Goal: Task Accomplishment & Management: Use online tool/utility

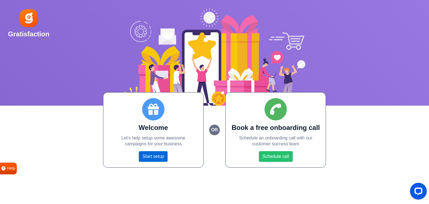
click at [149, 158] on link "Start setup" at bounding box center [153, 156] width 29 height 11
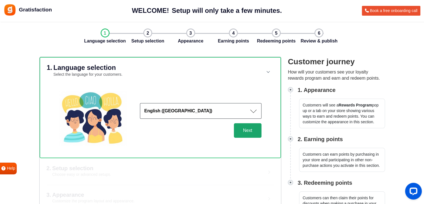
click at [242, 135] on button "Next" at bounding box center [248, 130] width 28 height 15
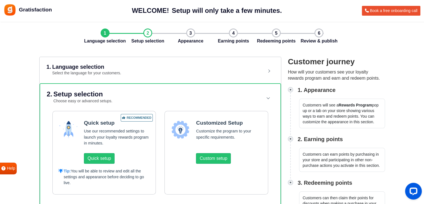
scroll to position [46, 0]
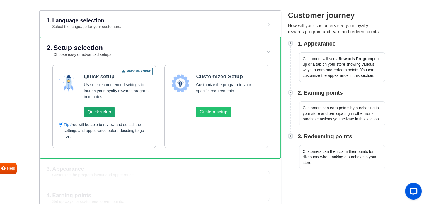
click at [93, 108] on button "Quick setup" at bounding box center [99, 112] width 31 height 11
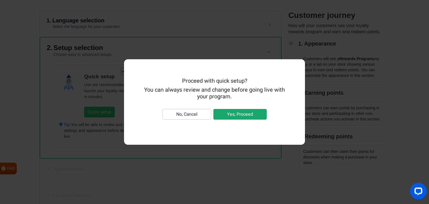
click at [229, 114] on button "Yes, Proceed" at bounding box center [239, 114] width 53 height 11
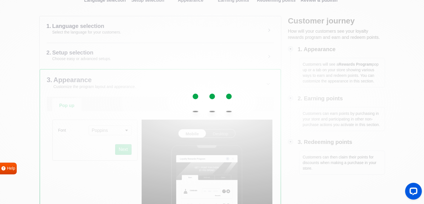
scroll to position [0, 0]
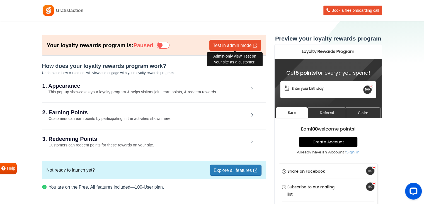
click at [223, 48] on link "Test in admin mode" at bounding box center [236, 45] width 52 height 11
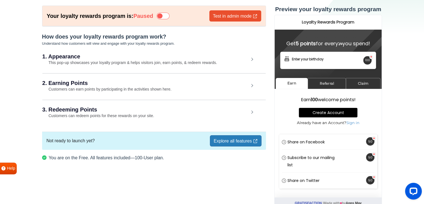
scroll to position [28, 0]
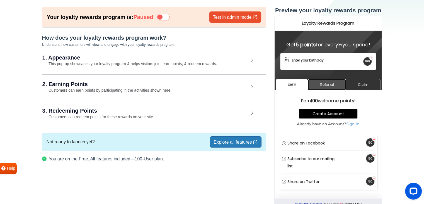
click at [330, 82] on link "Referral" at bounding box center [327, 84] width 38 height 11
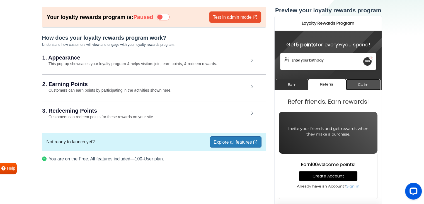
click at [362, 86] on link "Claim" at bounding box center [363, 84] width 35 height 11
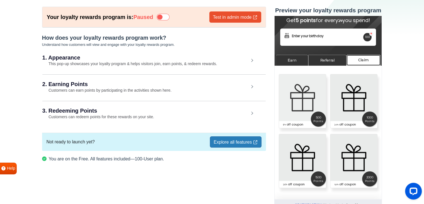
scroll to position [0, 0]
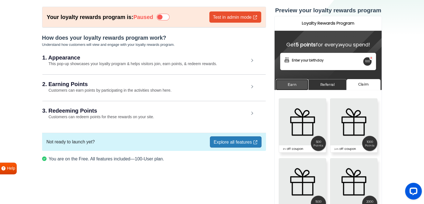
click at [293, 85] on link "Earn" at bounding box center [292, 84] width 33 height 11
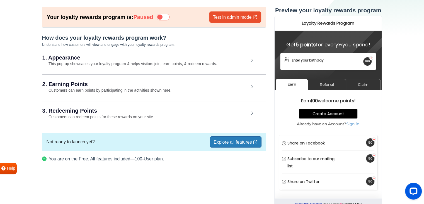
click at [242, 140] on link "Explore all features" at bounding box center [235, 141] width 51 height 11
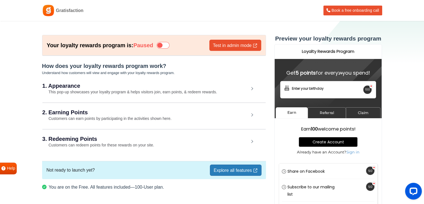
click at [155, 121] on div "2. Earning Points Customers can earn points by participating in the activities …" at bounding box center [154, 115] width 224 height 26
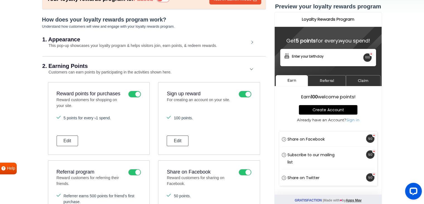
scroll to position [93, 0]
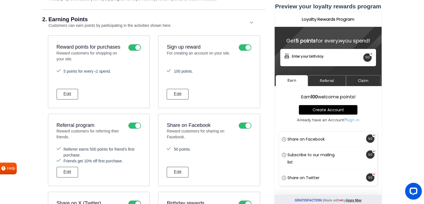
click at [240, 48] on icon at bounding box center [245, 47] width 13 height 7
click at [0, 0] on input "checkbox" at bounding box center [0, 0] width 0 height 0
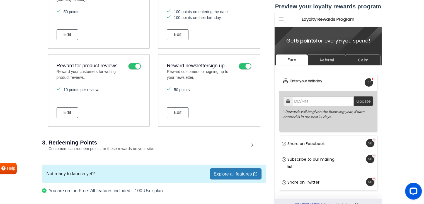
scroll to position [329, 0]
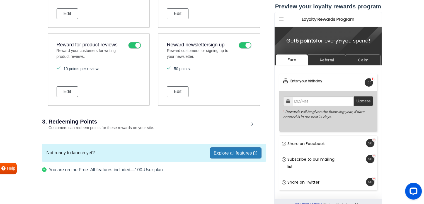
click at [201, 119] on h2 "3. Redeeming Points" at bounding box center [145, 122] width 207 height 6
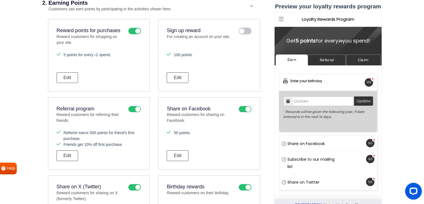
scroll to position [50, 0]
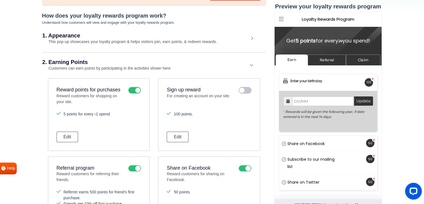
click at [203, 69] on div "2. Earning Points Customers can earn points by participating in the activities …" at bounding box center [154, 65] width 224 height 26
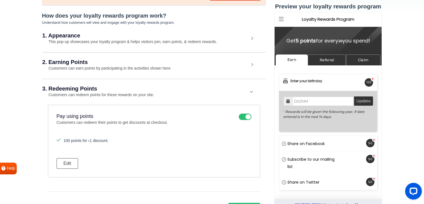
click at [206, 85] on div "3. Redeeming Points Customers can redeem points for these rewards on your site." at bounding box center [154, 92] width 224 height 26
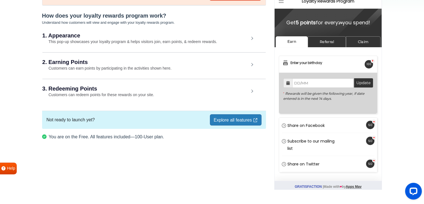
scroll to position [30, 0]
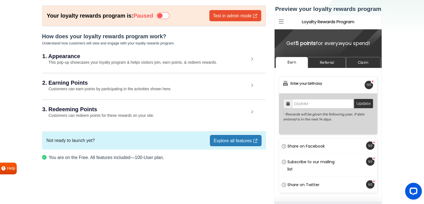
click at [206, 61] on small "This pop-up showcases your loyalty program & helps visitors join, earn points, …" at bounding box center [129, 62] width 175 height 4
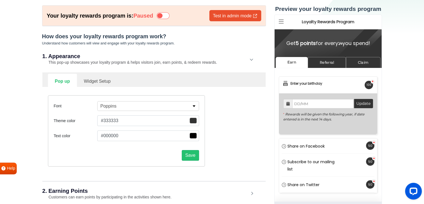
click at [100, 78] on link "Widget Setup" at bounding box center [97, 81] width 41 height 14
select select "right"
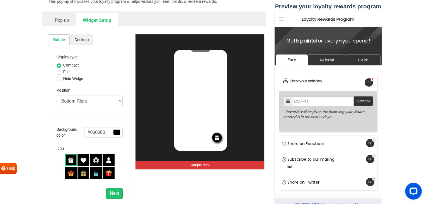
scroll to position [76, 0]
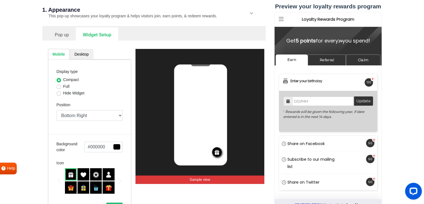
click at [63, 93] on label "Hide Widget" at bounding box center [73, 93] width 21 height 6
click at [59, 93] on input "Hide Widget" at bounding box center [59, 93] width 4 height 6
radio input "true"
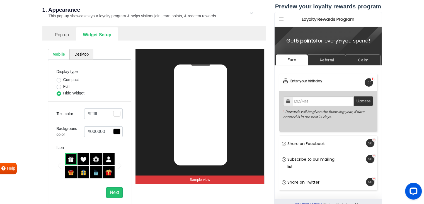
click at [81, 55] on link "Desktop" at bounding box center [82, 54] width 24 height 11
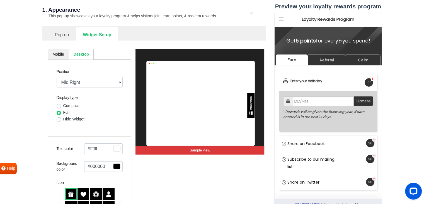
click at [63, 119] on label "Hide Widget" at bounding box center [73, 119] width 21 height 6
click at [59, 119] on input "Hide Widget" at bounding box center [59, 119] width 4 height 6
radio input "true"
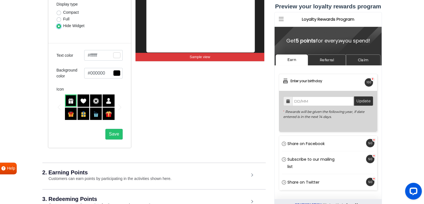
scroll to position [123, 0]
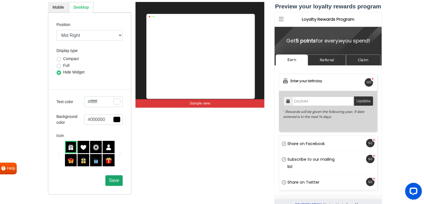
click at [112, 179] on span "Save" at bounding box center [114, 180] width 10 height 5
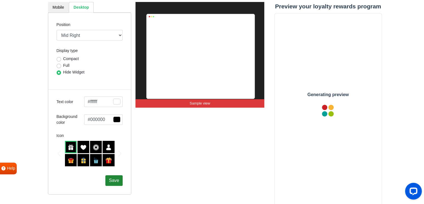
scroll to position [76, 0]
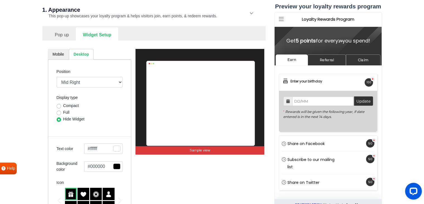
click at [59, 54] on link "Mobile" at bounding box center [58, 54] width 21 height 11
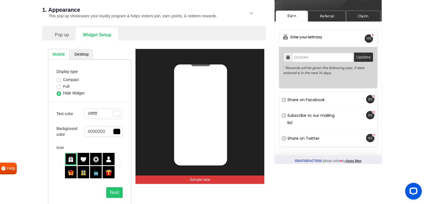
scroll to position [0, 0]
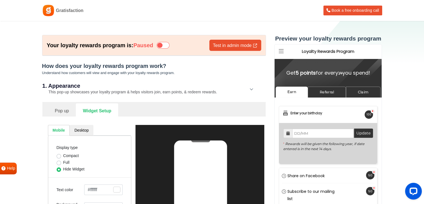
click at [170, 43] on icon at bounding box center [163, 45] width 13 height 7
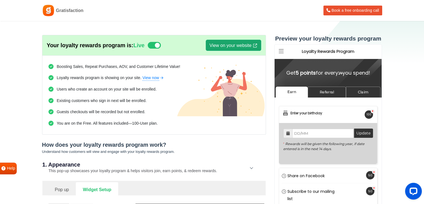
click at [217, 48] on link "View on your website" at bounding box center [233, 45] width 55 height 11
click at [153, 48] on icon at bounding box center [154, 45] width 13 height 7
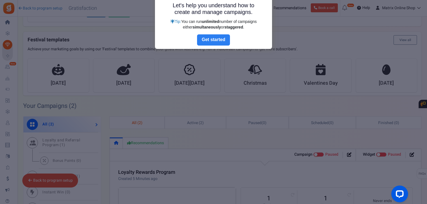
click at [225, 39] on link "Next" at bounding box center [213, 39] width 33 height 11
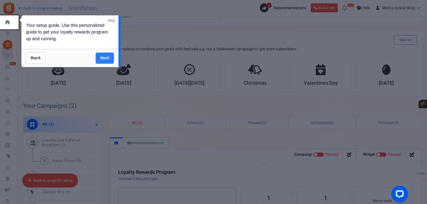
click at [111, 57] on link "Next" at bounding box center [105, 57] width 19 height 11
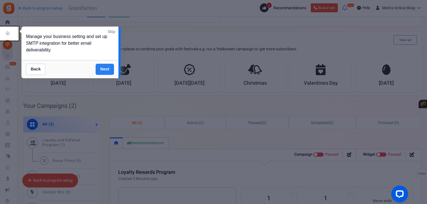
click at [105, 68] on link "Next" at bounding box center [105, 69] width 19 height 11
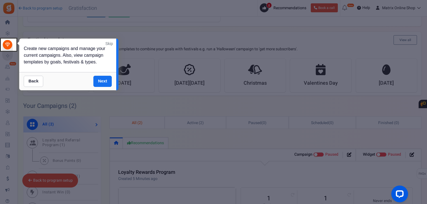
click at [108, 42] on link "Skip" at bounding box center [109, 44] width 8 height 6
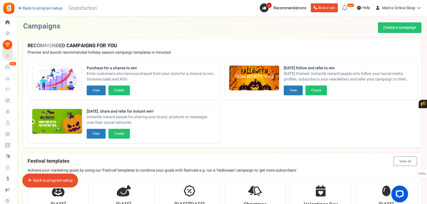
click at [21, 7] on icon at bounding box center [20, 8] width 5 height 4
